Goal: Information Seeking & Learning: Learn about a topic

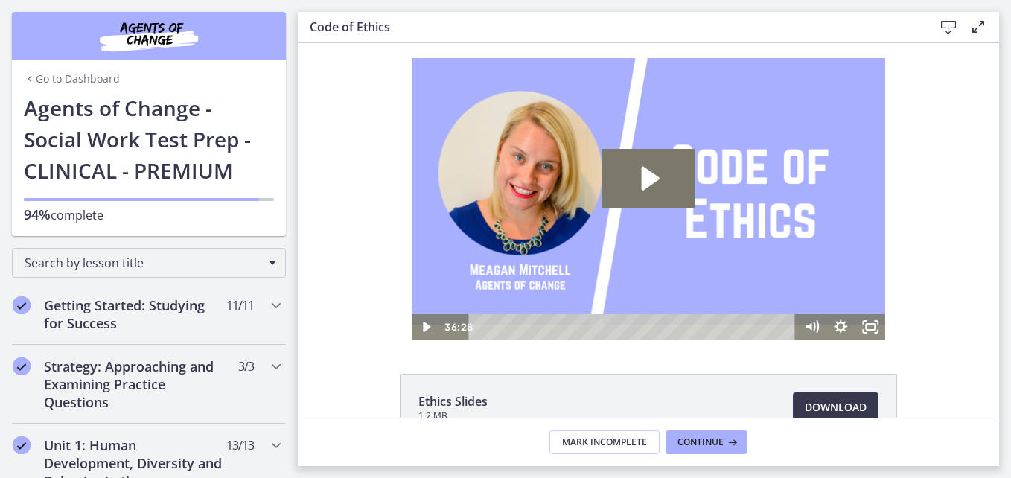
scroll to position [505, 0]
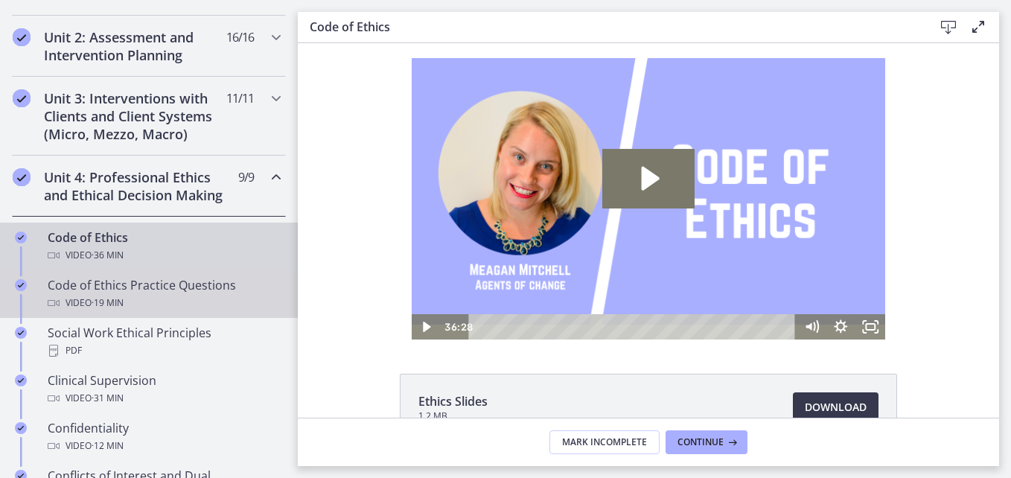
click at [112, 299] on div "Code of Ethics Practice Questions Video · 19 min" at bounding box center [164, 294] width 232 height 36
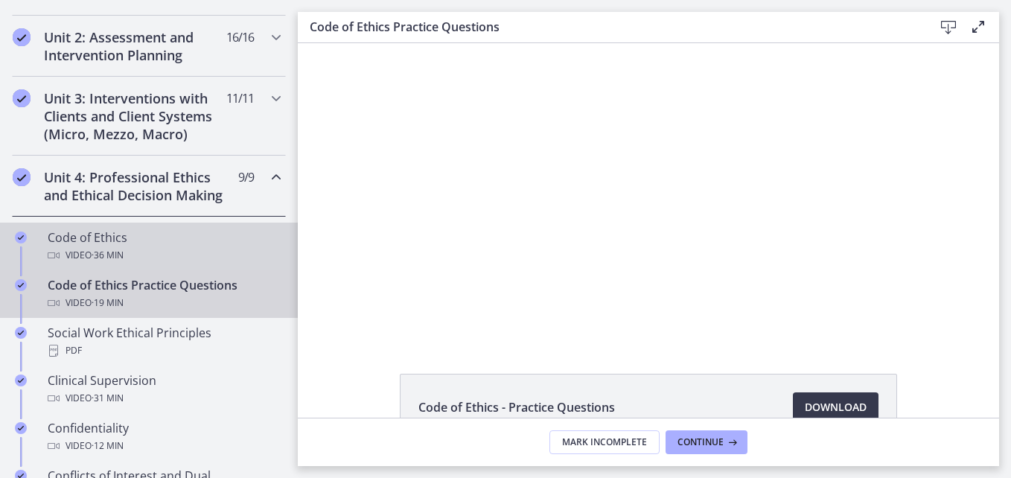
click at [98, 264] on span "· 36 min" at bounding box center [108, 255] width 32 height 18
click at [104, 310] on div "Code of Ethics Practice Questions Video · 19 min" at bounding box center [164, 294] width 232 height 36
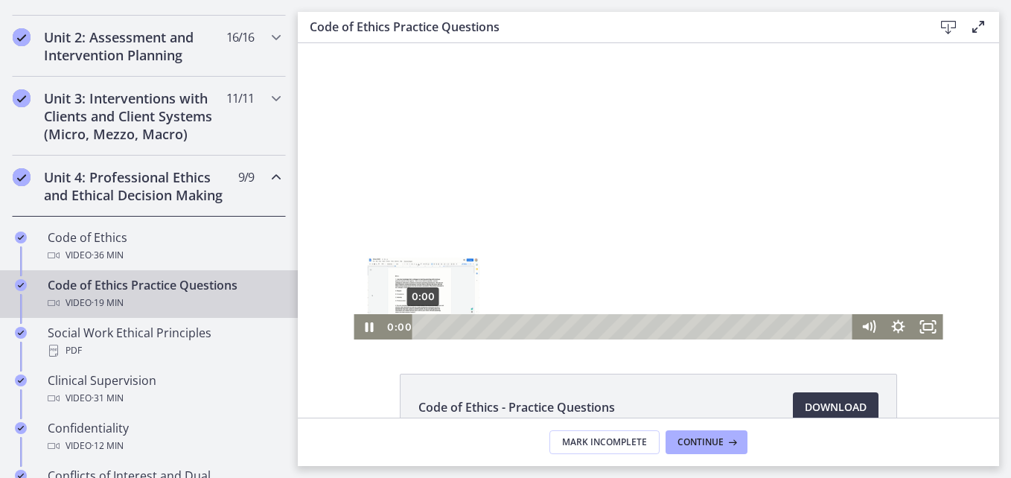
click at [423, 325] on div "0:00" at bounding box center [634, 326] width 423 height 25
